Goal: Information Seeking & Learning: Learn about a topic

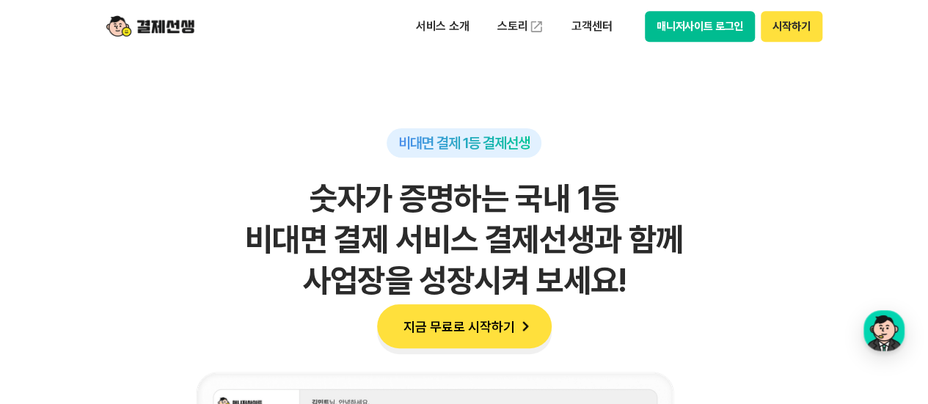
scroll to position [918, 0]
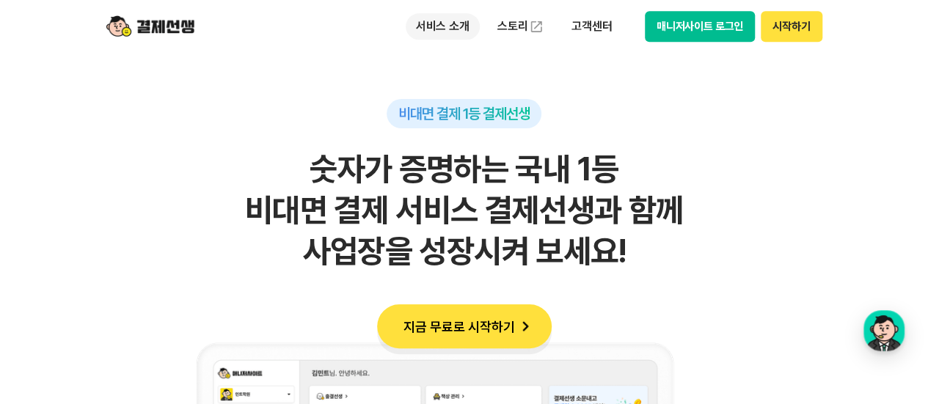
click at [449, 20] on p "서비스 소개" at bounding box center [443, 26] width 74 height 26
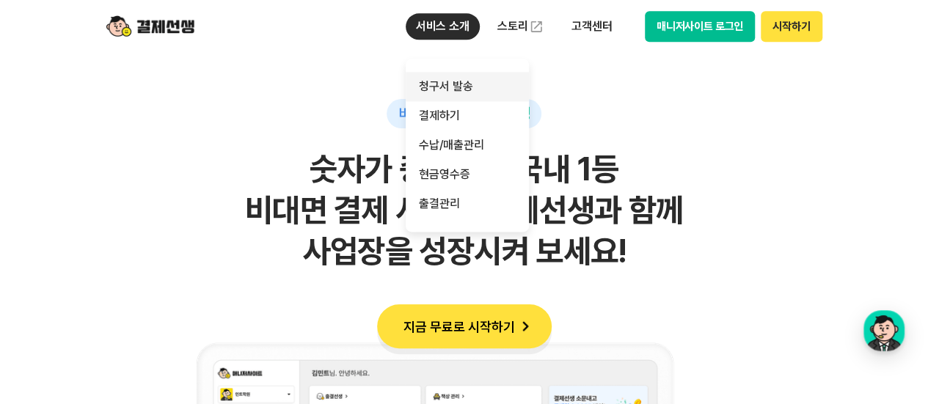
click at [456, 79] on link "청구서 발송" at bounding box center [467, 86] width 123 height 29
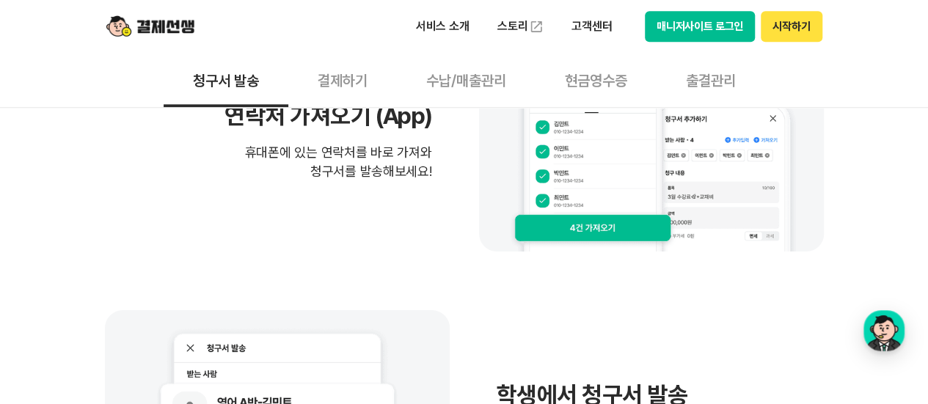
scroll to position [433, 0]
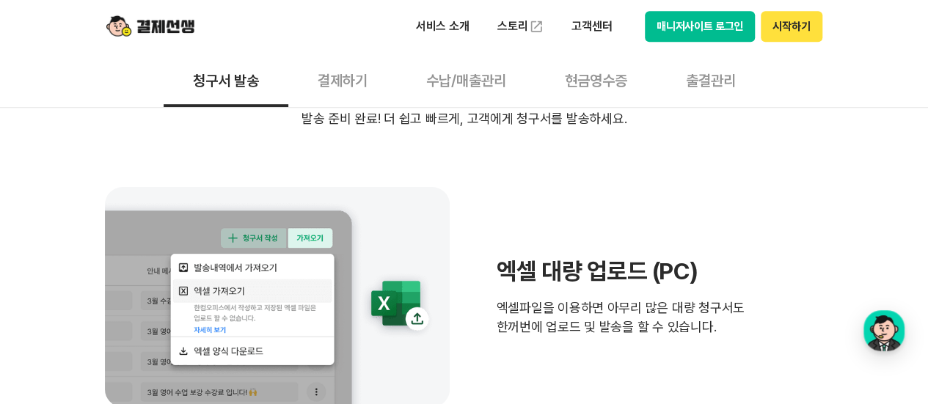
click at [359, 76] on button "결제하기" at bounding box center [342, 80] width 109 height 54
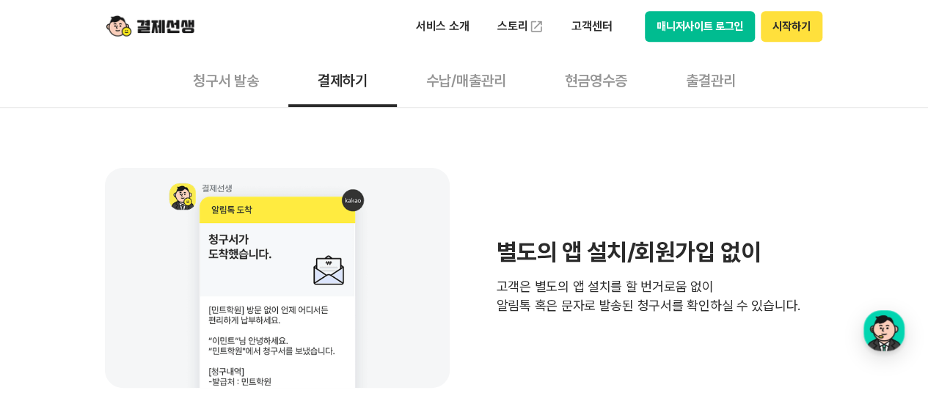
click at [484, 77] on button "수납/매출관리" at bounding box center [466, 80] width 139 height 54
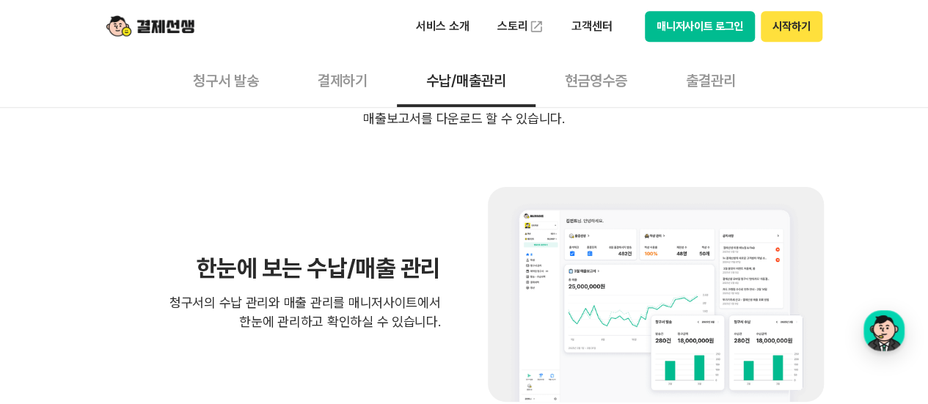
click at [609, 83] on button "현금영수증" at bounding box center [595, 80] width 121 height 54
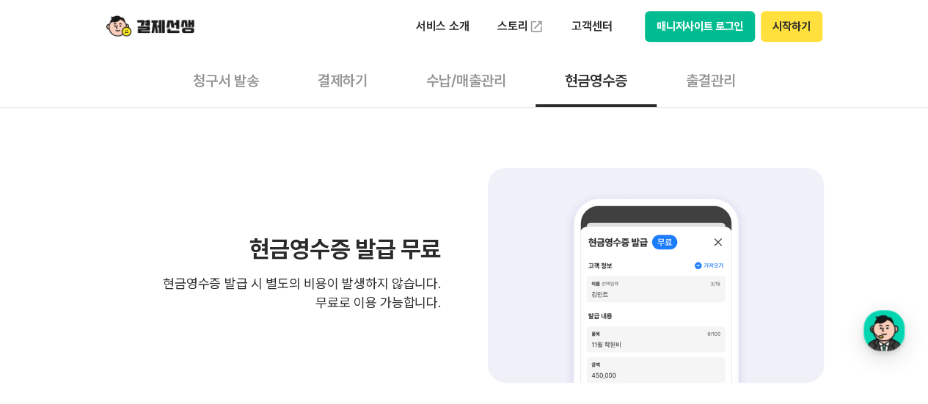
click at [707, 84] on button "출결관리" at bounding box center [710, 80] width 109 height 54
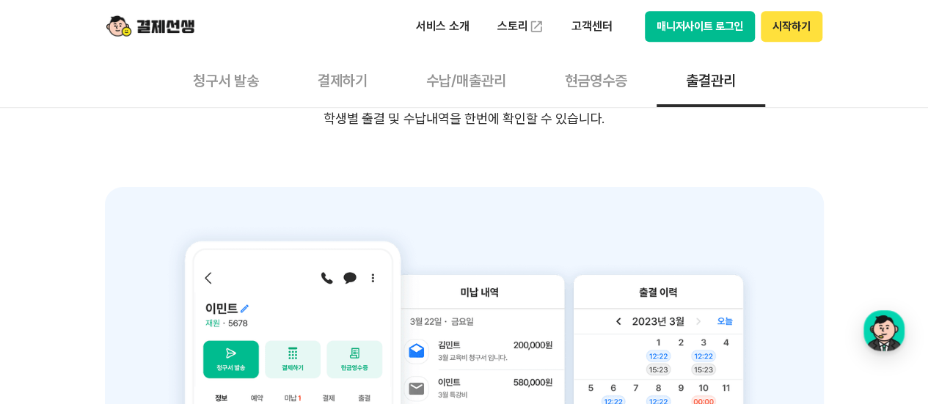
click at [597, 81] on button "현금영수증" at bounding box center [595, 80] width 121 height 54
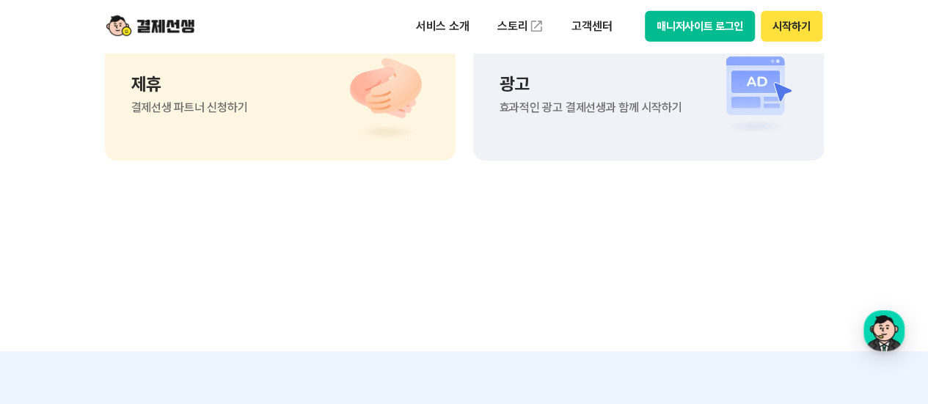
scroll to position [2055, 0]
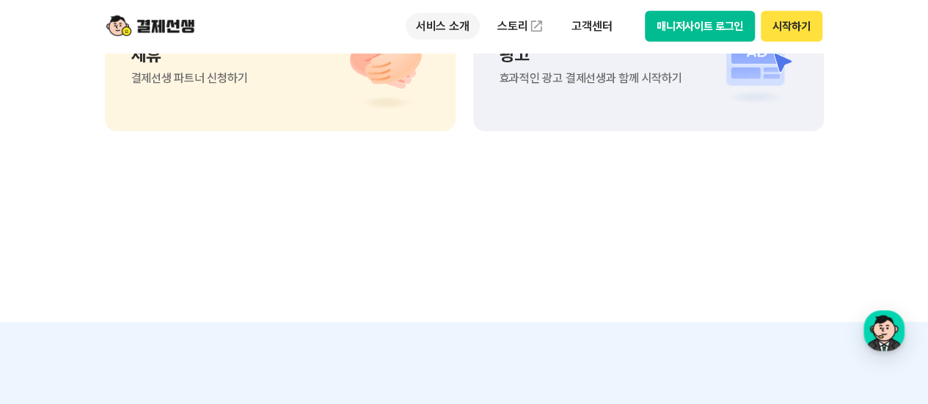
click at [450, 31] on p "서비스 소개" at bounding box center [443, 26] width 74 height 26
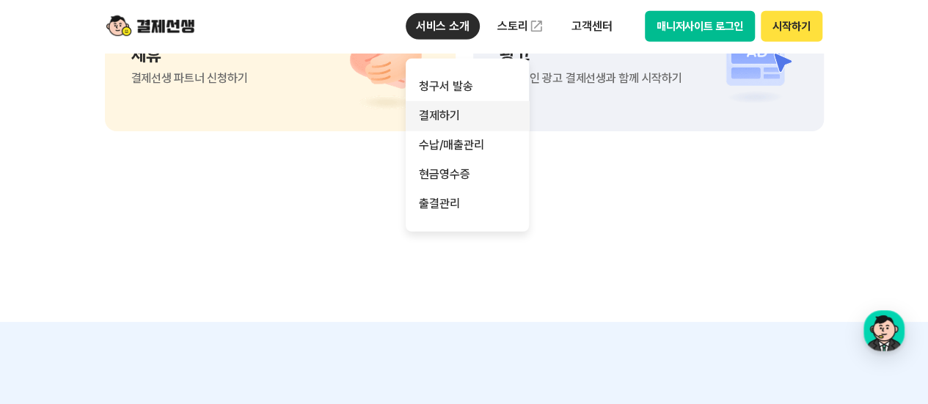
click at [452, 110] on link "결제하기" at bounding box center [467, 115] width 123 height 29
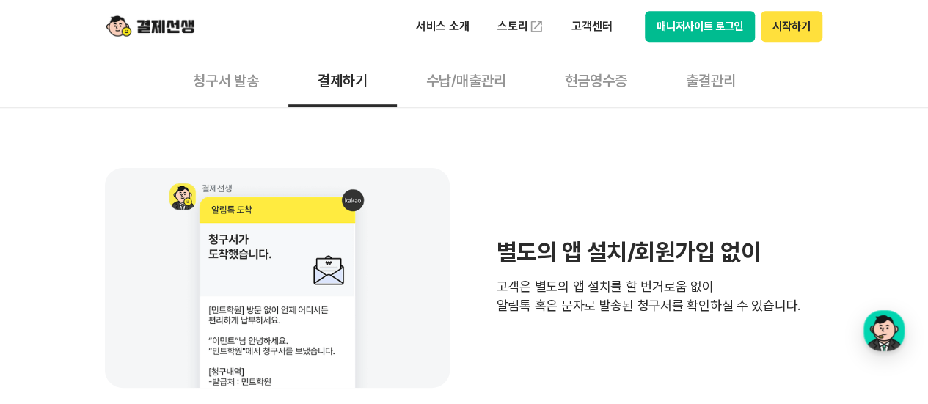
click at [471, 80] on button "수납/매출관리" at bounding box center [466, 80] width 139 height 54
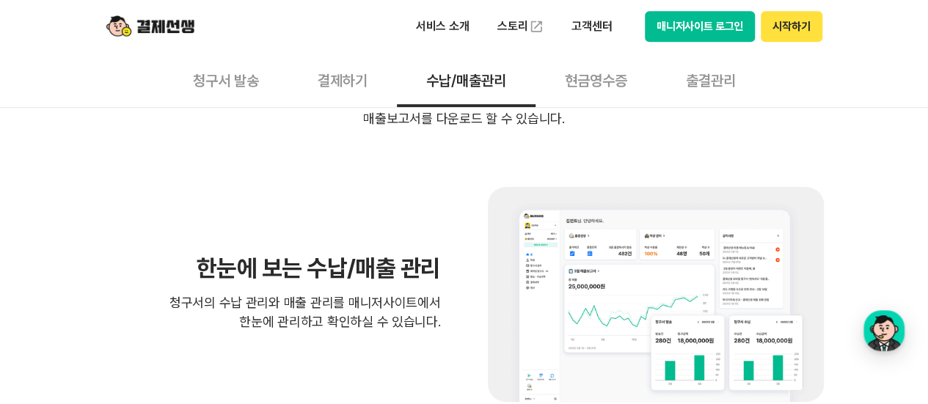
click at [598, 83] on button "현금영수증" at bounding box center [595, 80] width 121 height 54
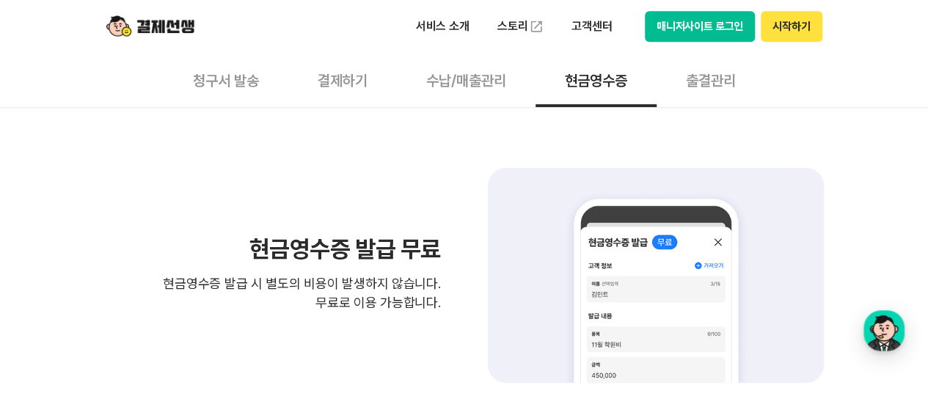
click at [697, 84] on button "출결관리" at bounding box center [710, 80] width 109 height 54
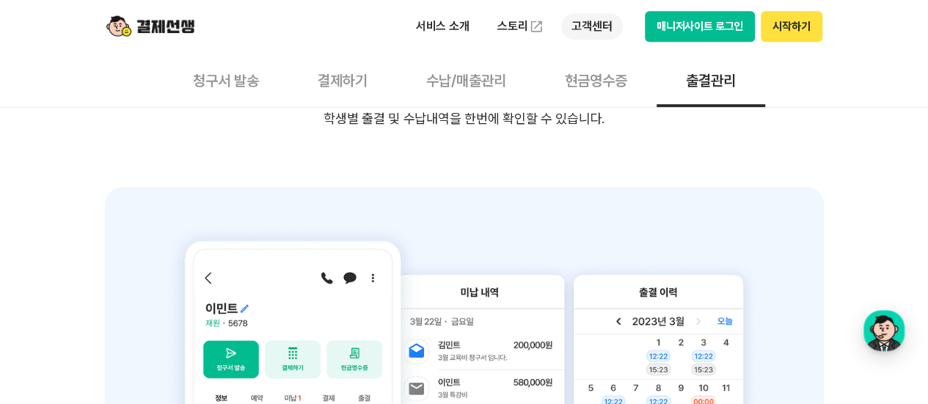
click at [614, 21] on p "고객센터" at bounding box center [591, 26] width 61 height 26
click at [698, 24] on button "매니저사이트 로그인" at bounding box center [700, 26] width 111 height 31
click at [327, 80] on button "결제하기" at bounding box center [342, 80] width 109 height 54
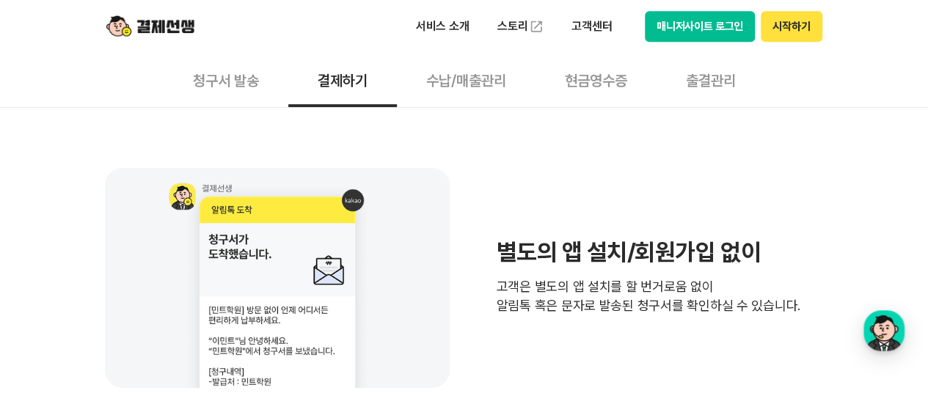
click at [213, 84] on button "청구서 발송" at bounding box center [226, 80] width 125 height 54
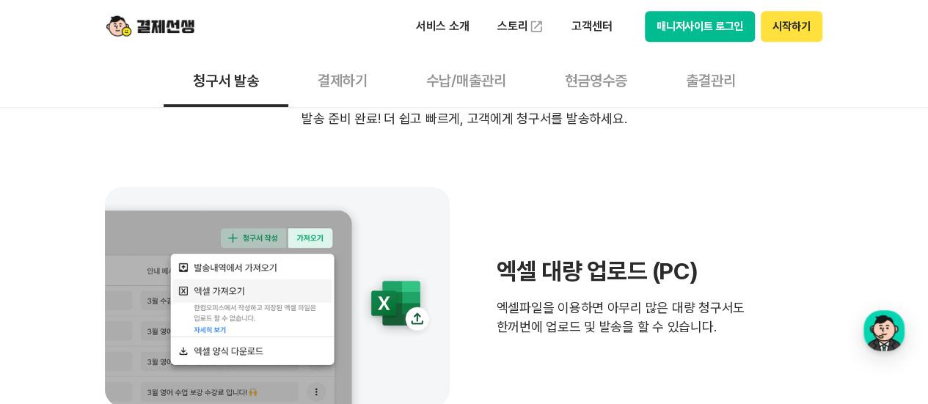
click at [328, 80] on button "결제하기" at bounding box center [342, 80] width 109 height 54
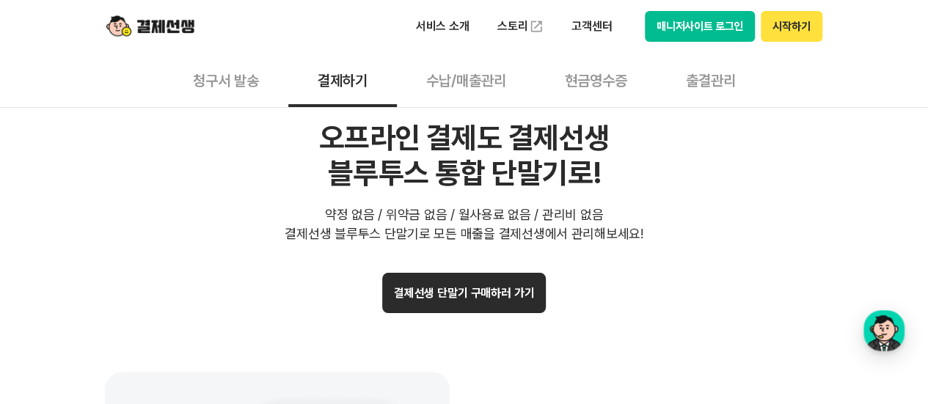
scroll to position [2944, 0]
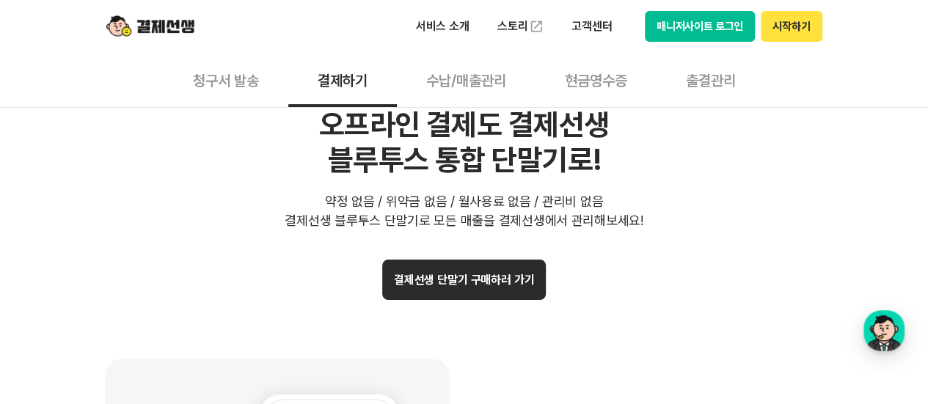
click at [513, 274] on button "결제선생 단말기 구매하러 가기" at bounding box center [464, 280] width 164 height 40
click at [223, 71] on button "청구서 발송" at bounding box center [226, 80] width 125 height 54
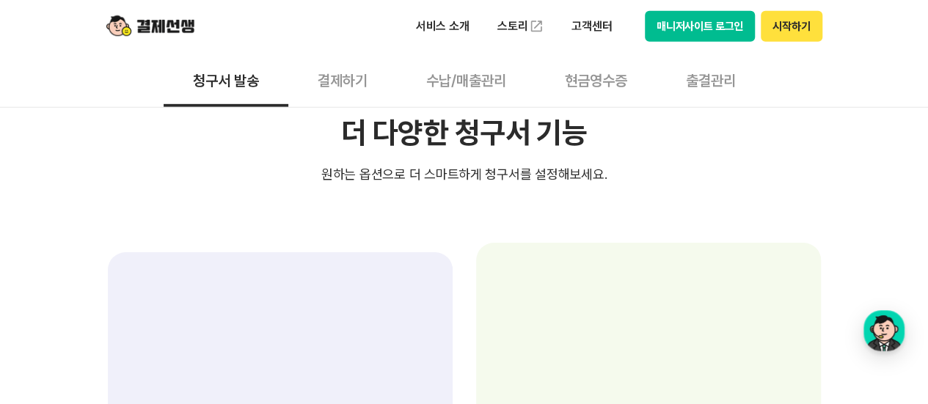
scroll to position [2565, 0]
